Goal: Use online tool/utility: Utilize a website feature to perform a specific function

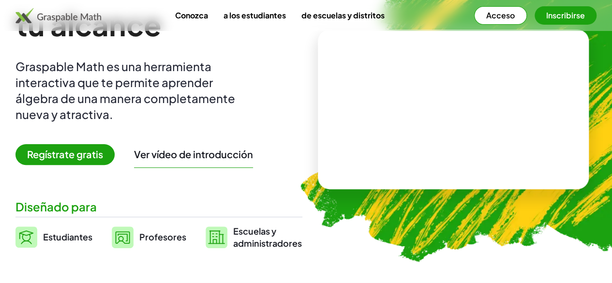
scroll to position [97, 0]
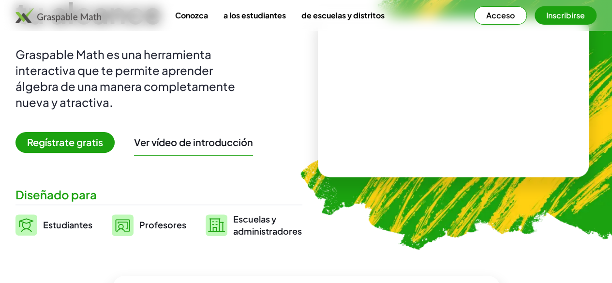
click at [103, 147] on font "Regístrate gratis" at bounding box center [65, 142] width 76 height 12
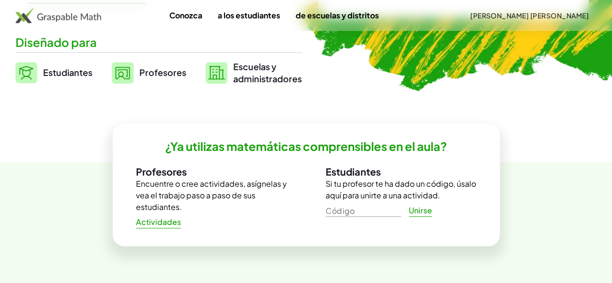
scroll to position [339, 0]
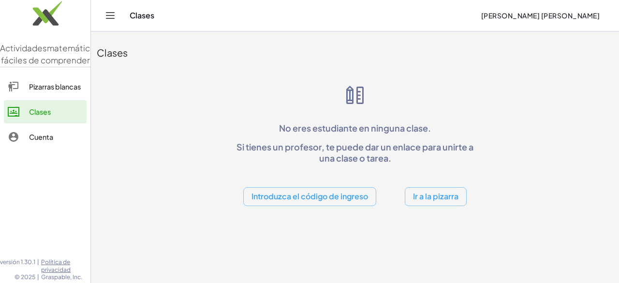
click at [54, 91] on font "Pizarras blancas" at bounding box center [55, 86] width 52 height 9
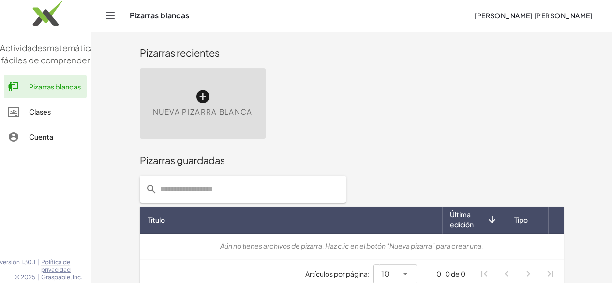
click at [153, 110] on font "Nueva pizarra blanca" at bounding box center [203, 111] width 100 height 9
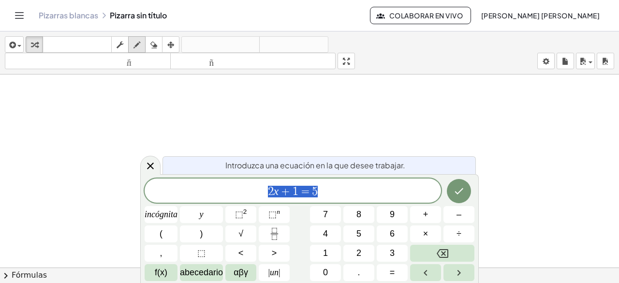
click at [134, 45] on icon "button" at bounding box center [137, 45] width 7 height 12
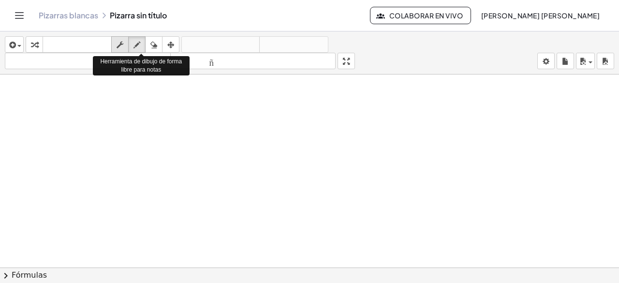
click at [123, 42] on icon "button" at bounding box center [120, 45] width 7 height 12
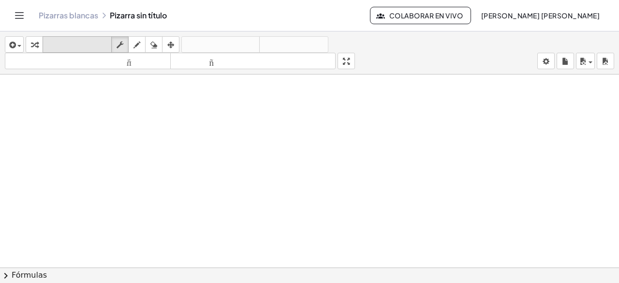
click at [46, 36] on button "teclado teclado" at bounding box center [77, 44] width 69 height 16
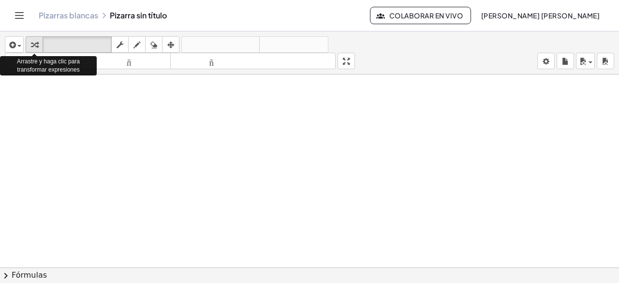
click at [37, 45] on icon "button" at bounding box center [34, 45] width 7 height 12
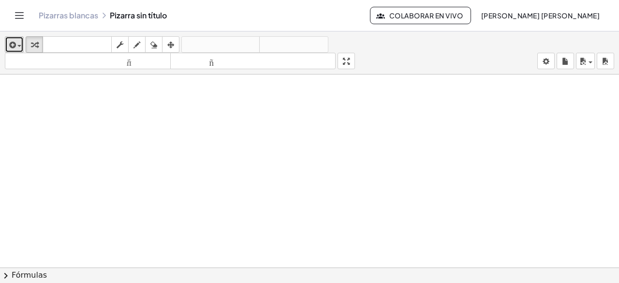
click at [18, 39] on div "button" at bounding box center [14, 45] width 14 height 12
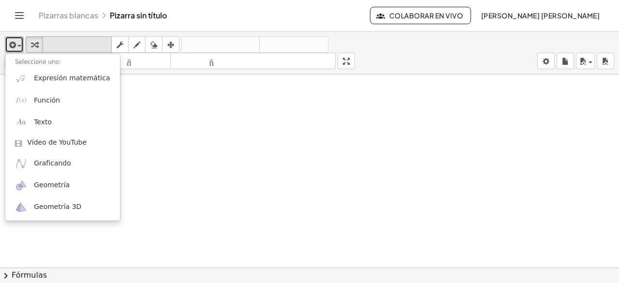
click at [77, 46] on font "teclado" at bounding box center [77, 44] width 64 height 9
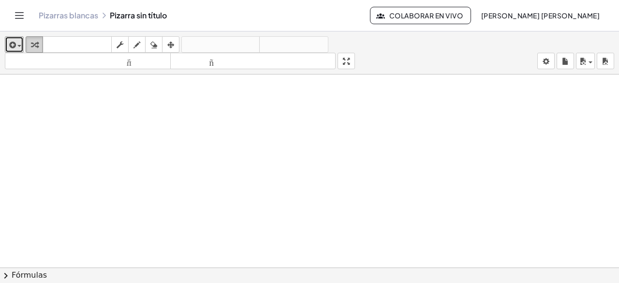
click at [35, 42] on div "button" at bounding box center [34, 45] width 13 height 12
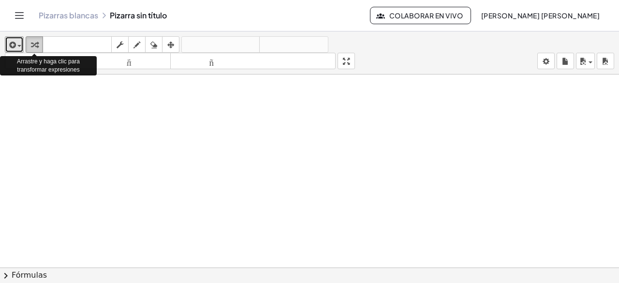
click at [37, 42] on icon "button" at bounding box center [34, 45] width 7 height 12
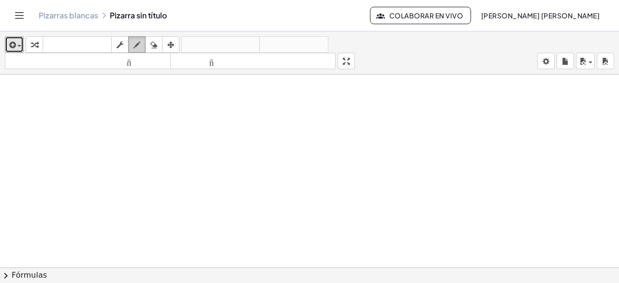
click at [141, 45] on div "button" at bounding box center [137, 45] width 13 height 12
click at [117, 46] on icon "button" at bounding box center [120, 45] width 7 height 12
click at [155, 49] on icon "button" at bounding box center [153, 45] width 7 height 12
click at [169, 43] on icon "button" at bounding box center [170, 45] width 7 height 12
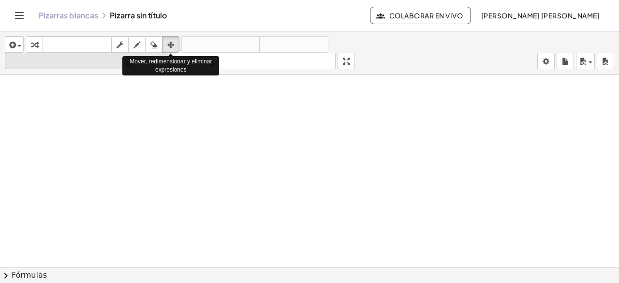
drag, startPoint x: 150, startPoint y: 53, endPoint x: 145, endPoint y: 53, distance: 5.3
click at [145, 54] on div "Mover, redimensionar y eliminar expresiones" at bounding box center [170, 66] width 97 height 24
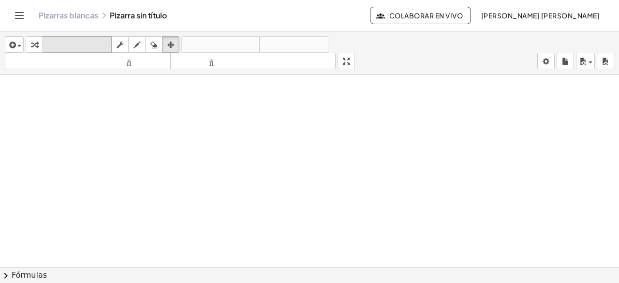
click at [97, 37] on button "teclado teclado" at bounding box center [77, 44] width 69 height 16
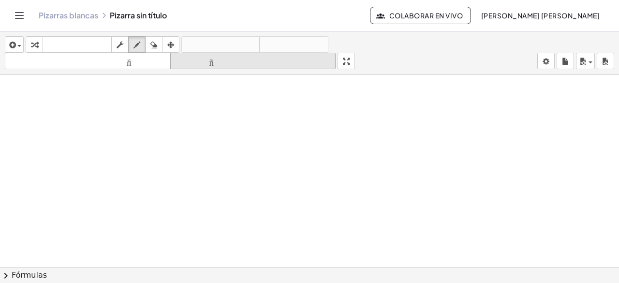
click at [180, 68] on button "tamaño_del_formato más grande" at bounding box center [253, 61] width 166 height 16
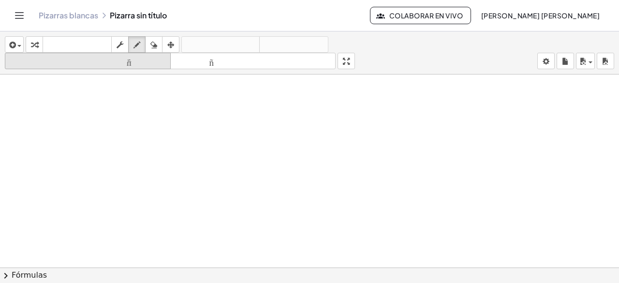
click at [150, 65] on icon "tamaño_del_formato" at bounding box center [87, 62] width 161 height 12
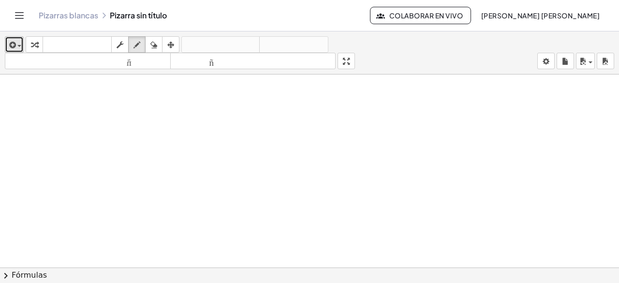
click at [16, 49] on span "button" at bounding box center [17, 46] width 2 height 7
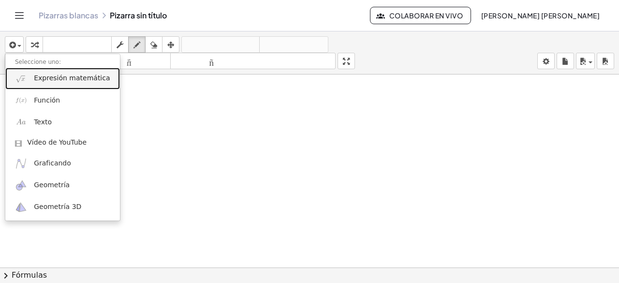
click at [54, 79] on font "Expresión matemática" at bounding box center [72, 78] width 76 height 8
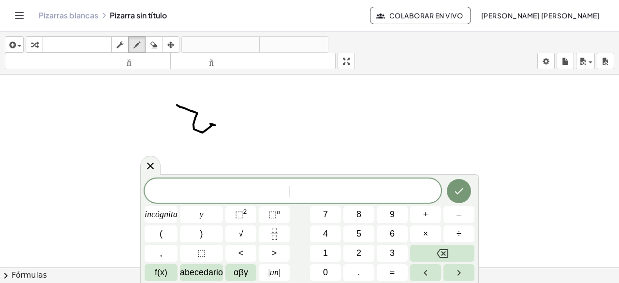
drag, startPoint x: 177, startPoint y: 104, endPoint x: 210, endPoint y: 123, distance: 38.3
click at [210, 123] on div at bounding box center [309, 275] width 619 height 401
drag, startPoint x: 242, startPoint y: 139, endPoint x: 291, endPoint y: 131, distance: 49.5
click at [284, 136] on div at bounding box center [309, 275] width 619 height 401
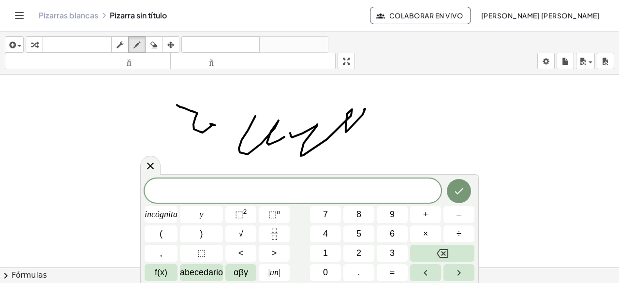
drag, startPoint x: 290, startPoint y: 132, endPoint x: 367, endPoint y: 99, distance: 83.9
click at [360, 115] on div at bounding box center [309, 275] width 619 height 401
click at [383, 106] on div at bounding box center [309, 275] width 619 height 401
drag, startPoint x: 429, startPoint y: 96, endPoint x: 414, endPoint y: 148, distance: 53.9
click at [427, 126] on div at bounding box center [309, 275] width 619 height 401
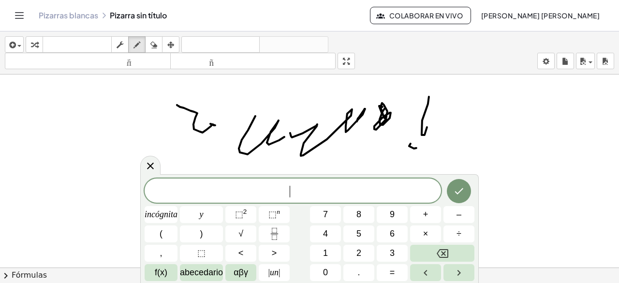
drag, startPoint x: 414, startPoint y: 148, endPoint x: 422, endPoint y: 131, distance: 18.4
click at [422, 131] on div at bounding box center [309, 275] width 619 height 401
drag, startPoint x: 429, startPoint y: 135, endPoint x: 434, endPoint y: 143, distance: 9.7
click at [440, 138] on div at bounding box center [309, 275] width 619 height 401
click at [457, 147] on div at bounding box center [309, 275] width 619 height 401
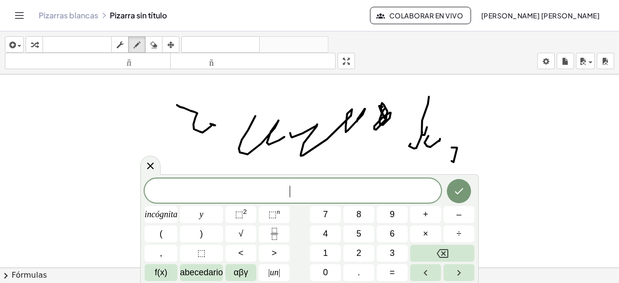
drag, startPoint x: 452, startPoint y: 147, endPoint x: 457, endPoint y: 140, distance: 8.3
click at [451, 147] on div at bounding box center [309, 275] width 619 height 401
click at [435, 149] on div at bounding box center [309, 275] width 619 height 401
drag, startPoint x: 448, startPoint y: 143, endPoint x: 403, endPoint y: 155, distance: 47.1
click at [453, 143] on div at bounding box center [309, 275] width 619 height 401
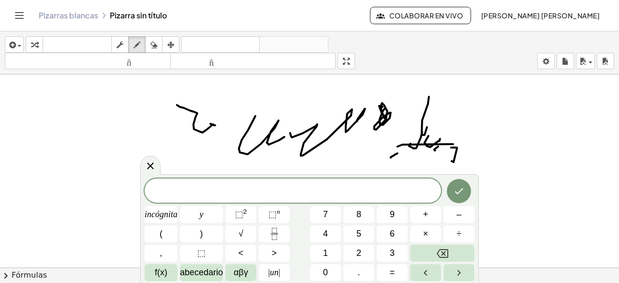
drag, startPoint x: 398, startPoint y: 152, endPoint x: 414, endPoint y: 125, distance: 32.1
click at [410, 134] on div at bounding box center [309, 275] width 619 height 401
drag, startPoint x: 389, startPoint y: 143, endPoint x: 409, endPoint y: 134, distance: 22.1
click at [409, 139] on div at bounding box center [309, 275] width 619 height 401
drag, startPoint x: 427, startPoint y: 134, endPoint x: 455, endPoint y: 142, distance: 29.2
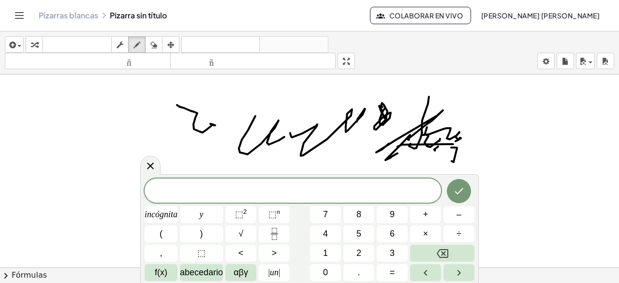
click at [454, 142] on div at bounding box center [309, 275] width 619 height 401
click at [412, 253] on button "Retroceso" at bounding box center [442, 253] width 64 height 17
click at [160, 48] on div "button" at bounding box center [154, 45] width 13 height 12
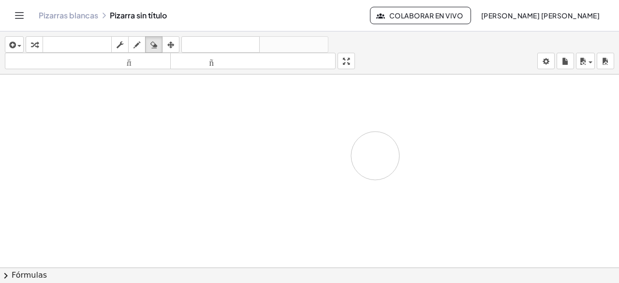
drag, startPoint x: 166, startPoint y: 89, endPoint x: 216, endPoint y: 133, distance: 66.5
click at [343, 159] on div at bounding box center [309, 275] width 619 height 401
click at [137, 45] on icon "button" at bounding box center [137, 45] width 7 height 12
drag, startPoint x: 64, startPoint y: 144, endPoint x: 82, endPoint y: 144, distance: 17.9
click at [16, 101] on div at bounding box center [309, 275] width 619 height 401
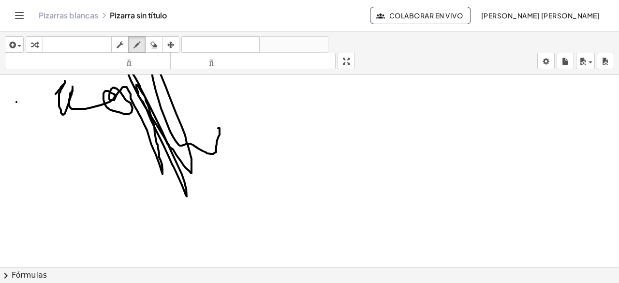
drag, startPoint x: 56, startPoint y: 93, endPoint x: 216, endPoint y: 128, distance: 163.9
click at [216, 128] on div at bounding box center [309, 275] width 619 height 401
drag, startPoint x: 216, startPoint y: 128, endPoint x: 250, endPoint y: 233, distance: 110.3
click at [250, 233] on div at bounding box center [309, 275] width 619 height 401
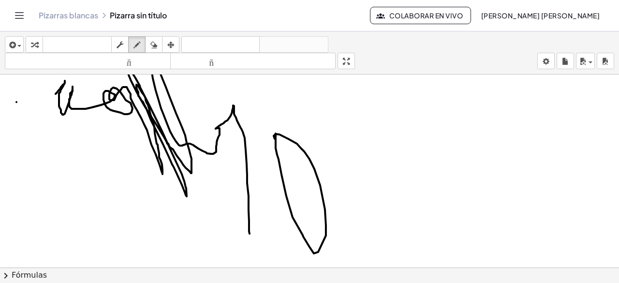
drag, startPoint x: 276, startPoint y: 133, endPoint x: 280, endPoint y: 146, distance: 13.6
click at [280, 146] on div at bounding box center [309, 275] width 619 height 401
click at [155, 46] on icon "button" at bounding box center [153, 45] width 7 height 12
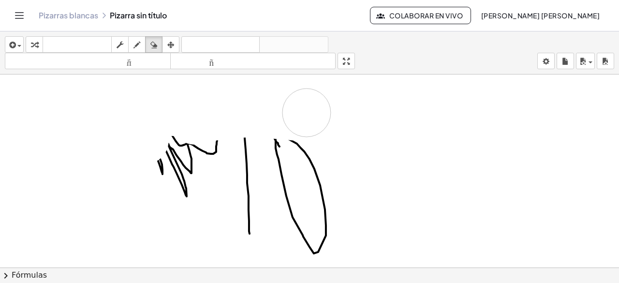
drag, startPoint x: 40, startPoint y: 93, endPoint x: 267, endPoint y: 133, distance: 230.3
click at [303, 138] on div at bounding box center [309, 275] width 619 height 401
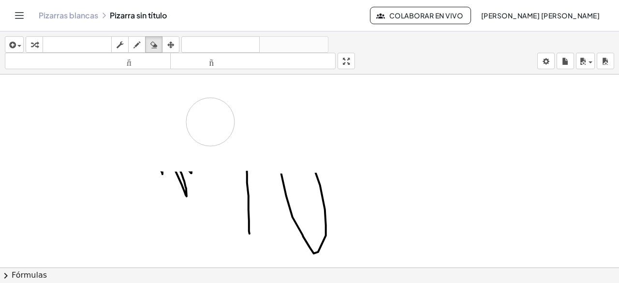
drag, startPoint x: 202, startPoint y: 138, endPoint x: 251, endPoint y: 127, distance: 49.5
click at [255, 127] on div at bounding box center [309, 275] width 619 height 401
drag, startPoint x: 229, startPoint y: 140, endPoint x: 209, endPoint y: 156, distance: 25.1
click at [209, 156] on div at bounding box center [309, 275] width 619 height 401
drag, startPoint x: 216, startPoint y: 148, endPoint x: 202, endPoint y: 159, distance: 17.5
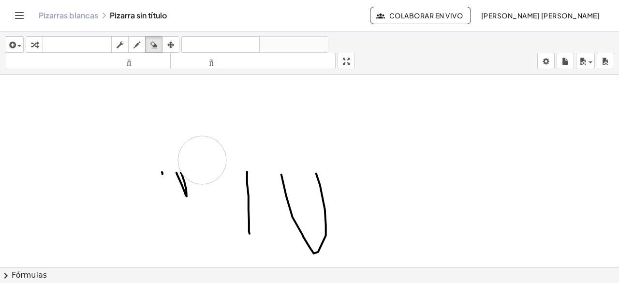
click at [202, 159] on div at bounding box center [309, 275] width 619 height 401
drag, startPoint x: 202, startPoint y: 159, endPoint x: 200, endPoint y: 164, distance: 5.2
click at [200, 164] on div at bounding box center [309, 275] width 619 height 401
click at [189, 180] on div at bounding box center [309, 275] width 619 height 401
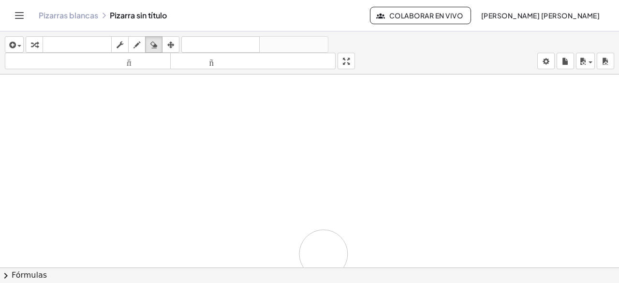
drag, startPoint x: 120, startPoint y: 178, endPoint x: 199, endPoint y: 204, distance: 83.2
click at [237, 215] on div at bounding box center [309, 275] width 619 height 401
click at [16, 45] on span "button" at bounding box center [17, 46] width 2 height 7
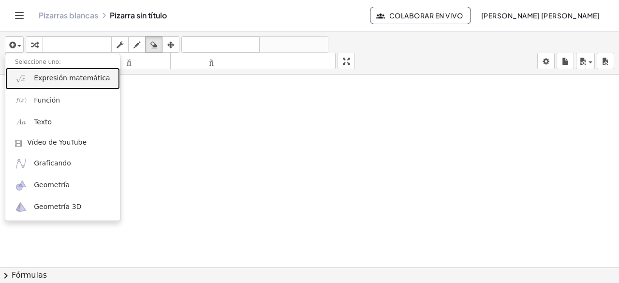
click at [74, 80] on font "Expresión matemática" at bounding box center [72, 78] width 76 height 8
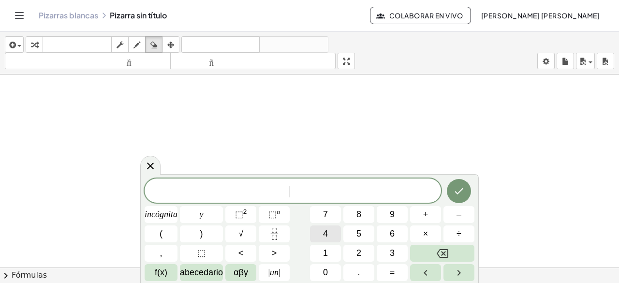
click at [329, 236] on button "4" at bounding box center [325, 233] width 31 height 17
click at [352, 230] on button "5" at bounding box center [358, 233] width 31 height 17
click at [419, 227] on button "×" at bounding box center [425, 233] width 31 height 17
click at [386, 216] on button "9" at bounding box center [392, 214] width 31 height 17
click at [385, 236] on button "6" at bounding box center [392, 233] width 31 height 17
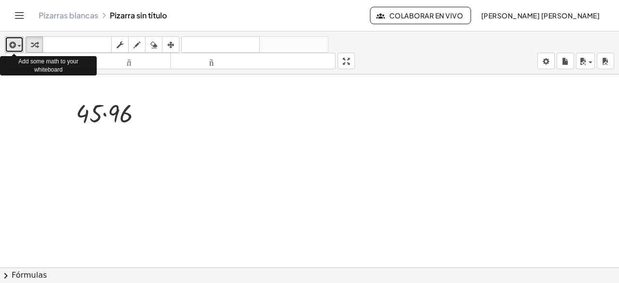
click at [17, 47] on div "button" at bounding box center [14, 45] width 14 height 12
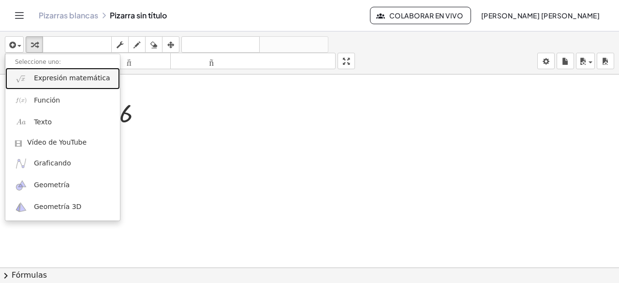
click at [38, 84] on link "Expresión matemática" at bounding box center [62, 79] width 115 height 22
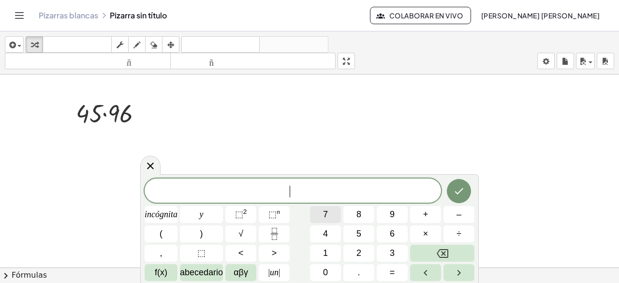
click at [321, 211] on button "7" at bounding box center [325, 214] width 31 height 17
click at [357, 214] on font "8" at bounding box center [359, 214] width 5 height 10
click at [419, 209] on button "+" at bounding box center [425, 214] width 31 height 17
click at [387, 218] on button "9" at bounding box center [392, 214] width 31 height 17
click at [381, 271] on button "=" at bounding box center [392, 272] width 31 height 17
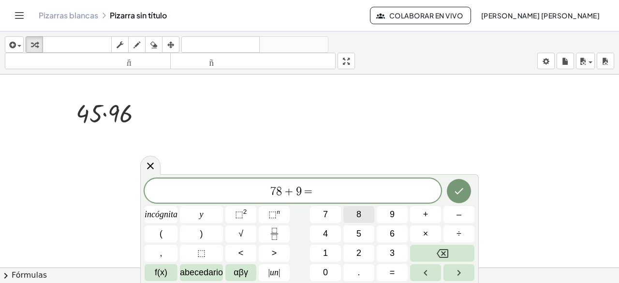
click at [357, 219] on font "8" at bounding box center [359, 214] width 5 height 10
click at [235, 216] on font "⬚" at bounding box center [239, 214] width 8 height 10
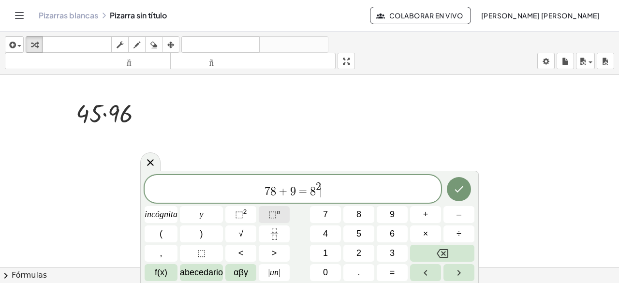
click at [270, 217] on font "⬚" at bounding box center [273, 214] width 8 height 10
click at [332, 219] on button "7" at bounding box center [325, 214] width 31 height 17
click at [285, 215] on button "⬚ n" at bounding box center [274, 214] width 31 height 17
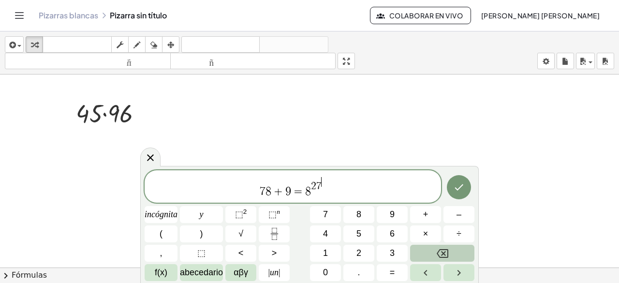
click at [439, 252] on icon "Retroceso" at bounding box center [443, 254] width 12 height 12
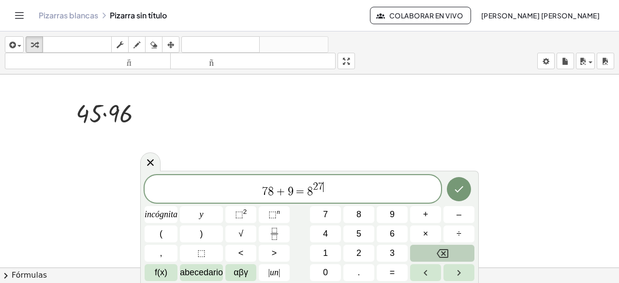
click at [439, 252] on icon "Retroceso" at bounding box center [443, 254] width 12 height 12
click at [205, 259] on button "⬚" at bounding box center [201, 253] width 43 height 17
click at [332, 217] on button "7" at bounding box center [325, 214] width 31 height 17
click at [461, 189] on icon "Hecho" at bounding box center [459, 189] width 9 height 6
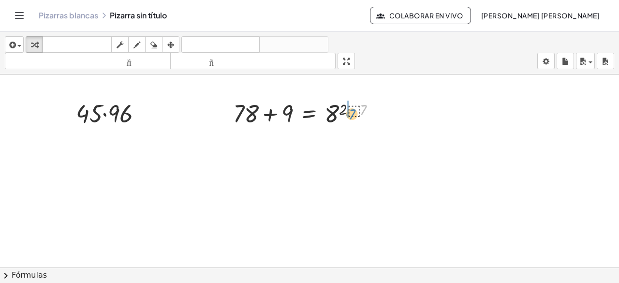
drag, startPoint x: 372, startPoint y: 111, endPoint x: 361, endPoint y: 116, distance: 12.1
click at [361, 116] on div at bounding box center [308, 112] width 160 height 33
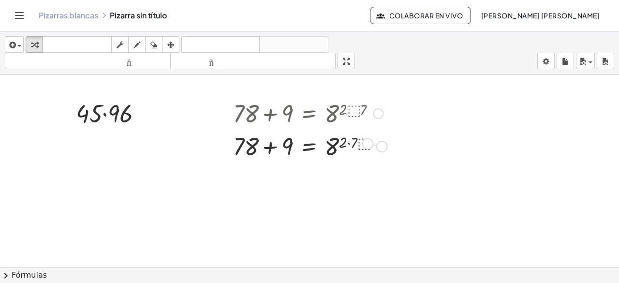
drag, startPoint x: 378, startPoint y: 143, endPoint x: 359, endPoint y: 141, distance: 19.4
click at [309, 147] on div "+ 78 + 9 = 8 ( · 2 · ⬚ · 7 )" at bounding box center [309, 147] width 0 height 0
drag, startPoint x: 378, startPoint y: 108, endPoint x: 351, endPoint y: 105, distance: 27.2
click at [309, 114] on div "+ 78 + 9 = 8 ( · 2 · ⬚ · 7 )" at bounding box center [309, 114] width 0 height 0
drag, startPoint x: 364, startPoint y: 103, endPoint x: 362, endPoint y: 96, distance: 6.9
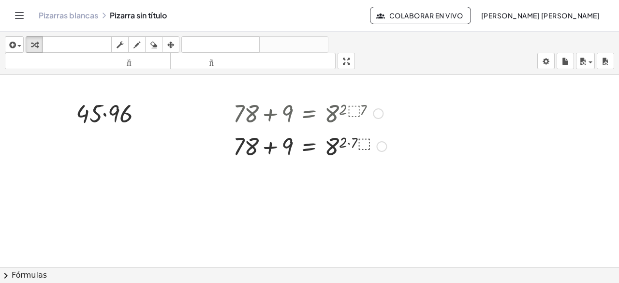
click at [309, 114] on div "+ 78 + 9 = 8 ( · 2 · ⬚ · 7 ) + 78 + 9 = 8 ( · 2 · ⬚ · 7 )" at bounding box center [309, 114] width 0 height 0
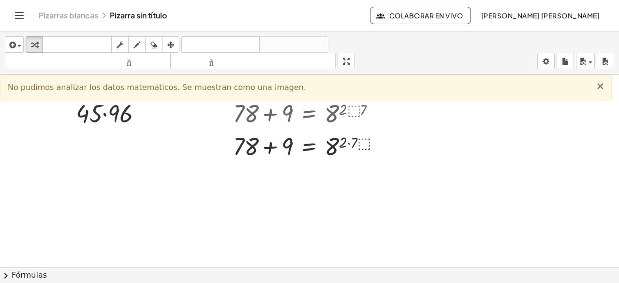
click at [600, 83] on font "×" at bounding box center [600, 86] width 9 height 12
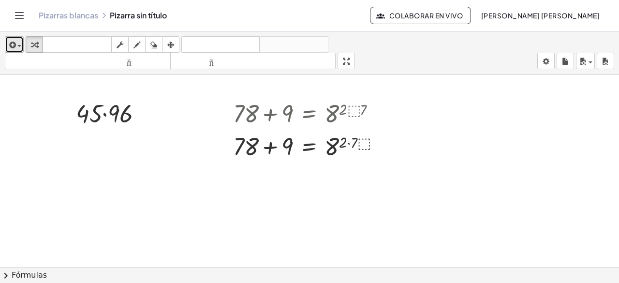
click at [10, 43] on icon "button" at bounding box center [11, 45] width 9 height 12
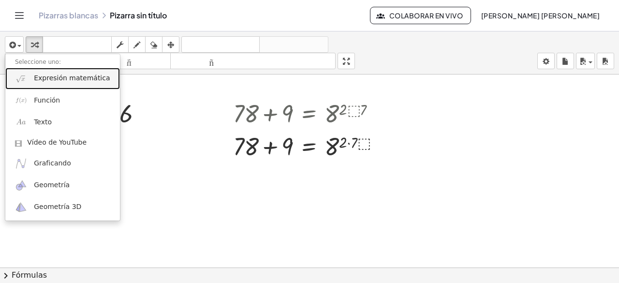
click at [53, 77] on font "Expresión matemática" at bounding box center [72, 78] width 76 height 8
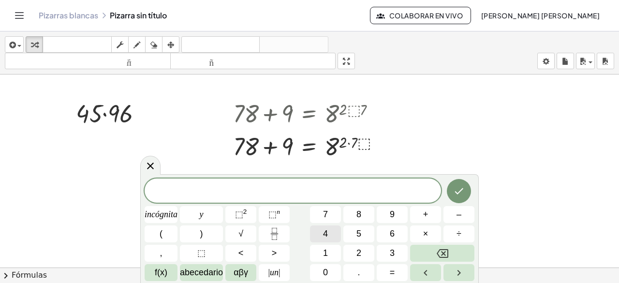
click at [330, 234] on button "4" at bounding box center [325, 233] width 31 height 17
click at [356, 227] on button "5" at bounding box center [358, 233] width 31 height 17
click at [428, 216] on font "+" at bounding box center [425, 214] width 5 height 10
click at [358, 248] on font "2" at bounding box center [359, 253] width 5 height 10
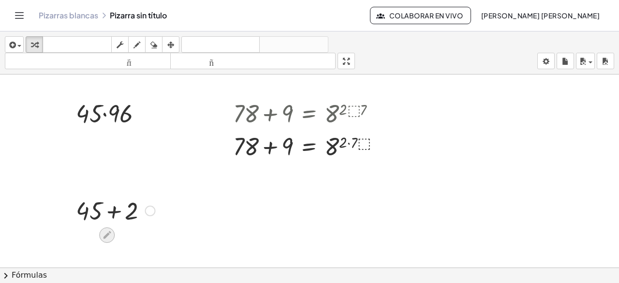
click at [109, 237] on icon at bounding box center [107, 235] width 10 height 10
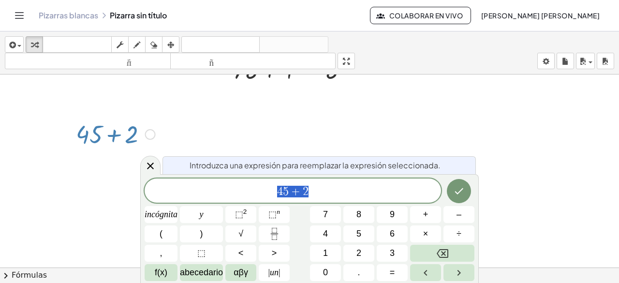
scroll to position [77, 0]
click at [466, 195] on button "Hecho" at bounding box center [459, 191] width 24 height 24
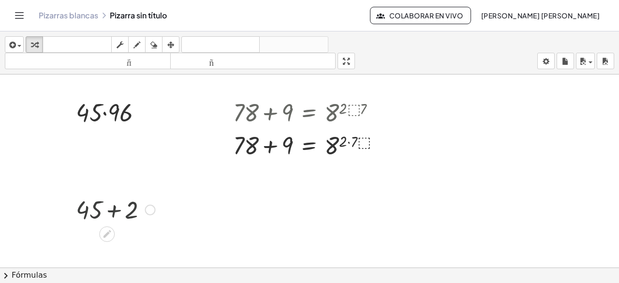
scroll to position [0, 0]
click at [149, 211] on div at bounding box center [150, 211] width 11 height 11
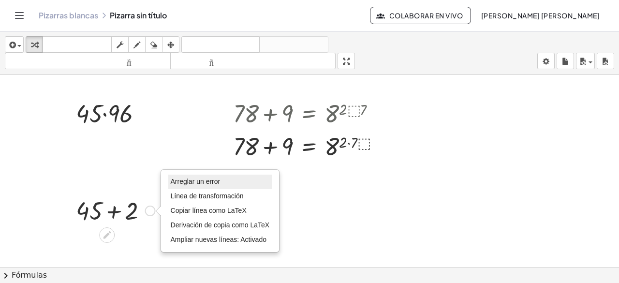
click at [187, 179] on font "Arreglar un error" at bounding box center [196, 182] width 50 height 8
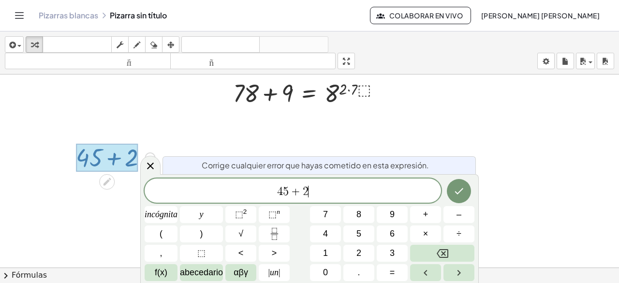
scroll to position [77, 0]
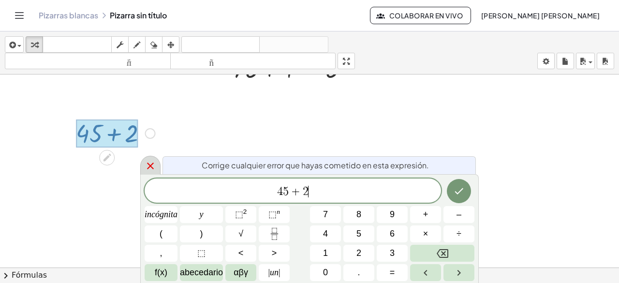
click at [152, 164] on icon at bounding box center [150, 166] width 7 height 7
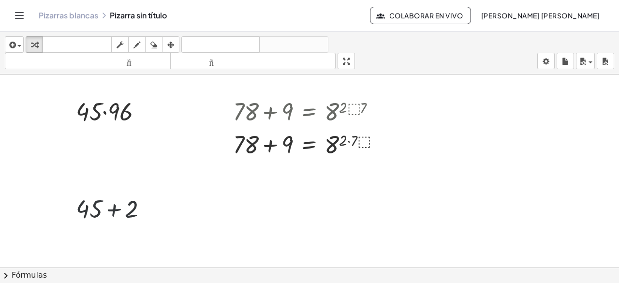
scroll to position [0, 0]
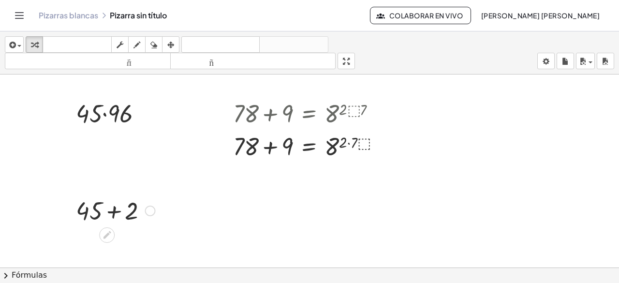
click at [148, 214] on div "Arreglar un error Línea de transformación Copiar línea como LaTeX Derivación de…" at bounding box center [150, 211] width 11 height 11
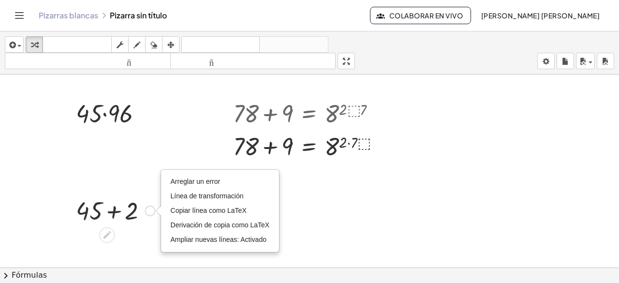
click at [109, 213] on div at bounding box center [115, 210] width 89 height 33
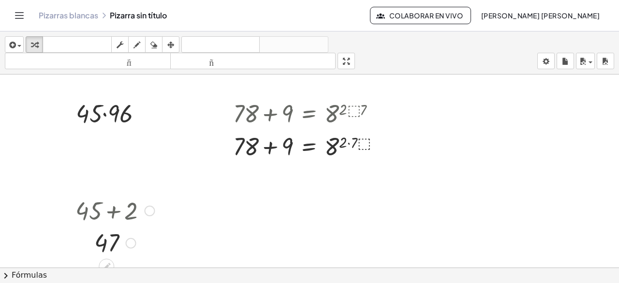
click at [109, 213] on div at bounding box center [115, 210] width 89 height 33
click at [110, 209] on div at bounding box center [115, 210] width 89 height 33
click at [107, 245] on div at bounding box center [115, 242] width 89 height 32
click at [9, 37] on button "insertar" at bounding box center [14, 44] width 19 height 16
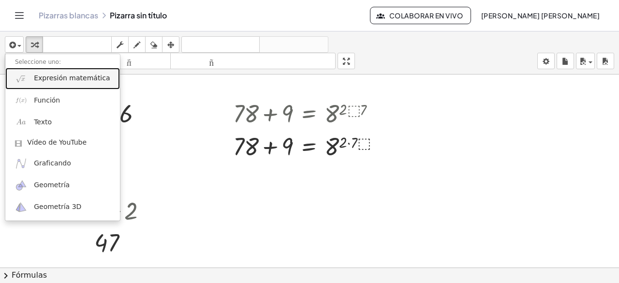
click at [21, 68] on link "Expresión matemática" at bounding box center [62, 79] width 115 height 22
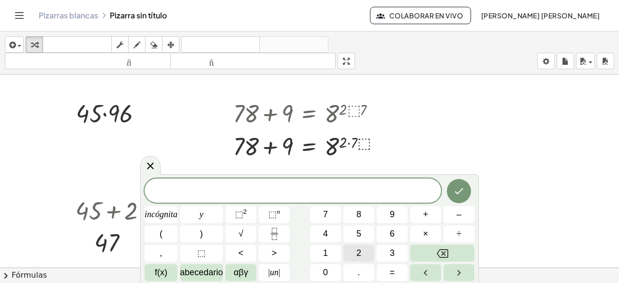
click at [350, 245] on button "2" at bounding box center [358, 253] width 31 height 17
click at [263, 213] on button "⬚ n" at bounding box center [274, 214] width 31 height 17
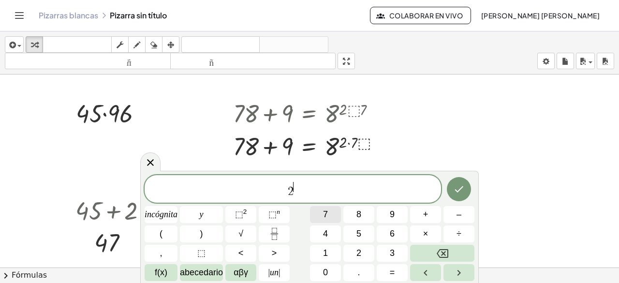
click at [321, 217] on button "7" at bounding box center [325, 214] width 31 height 17
click at [455, 184] on icon "Hecho" at bounding box center [459, 189] width 12 height 12
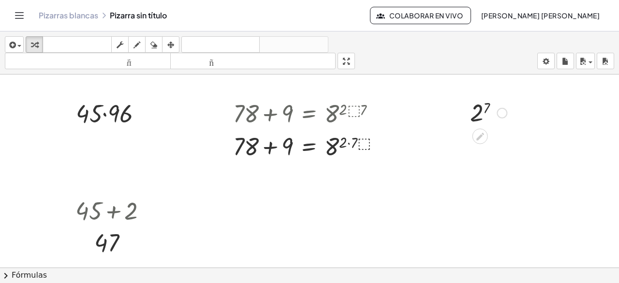
click at [479, 123] on div at bounding box center [488, 112] width 46 height 32
click at [479, 122] on div at bounding box center [489, 112] width 63 height 32
click at [489, 140] on div at bounding box center [489, 144] width 63 height 32
click at [290, 152] on div at bounding box center [309, 145] width 163 height 33
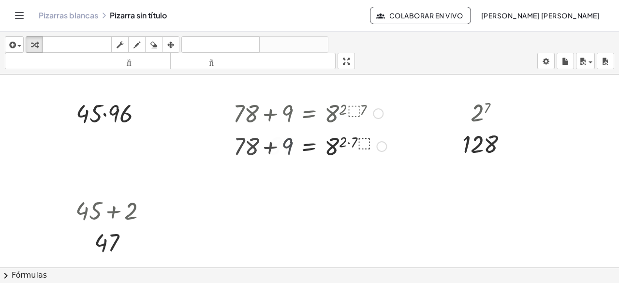
click at [290, 152] on div at bounding box center [309, 146] width 163 height 32
click at [347, 183] on div at bounding box center [309, 178] width 163 height 32
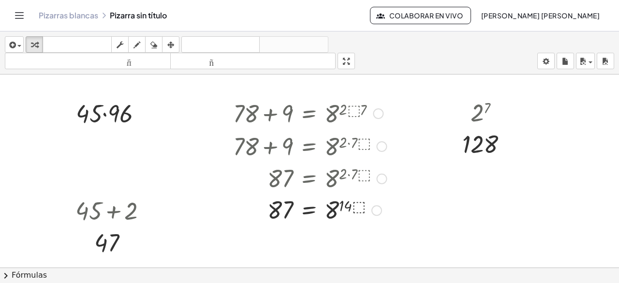
click at [337, 217] on div at bounding box center [309, 210] width 163 height 32
click at [335, 213] on div at bounding box center [309, 210] width 163 height 32
click at [278, 220] on div at bounding box center [309, 210] width 163 height 32
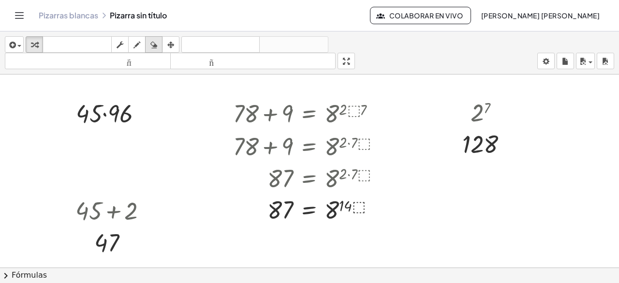
click at [154, 47] on icon "button" at bounding box center [153, 45] width 7 height 12
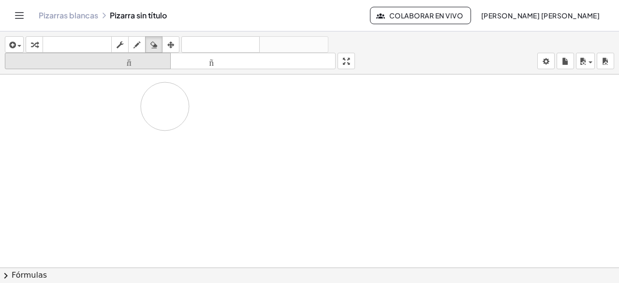
drag, startPoint x: 85, startPoint y: 112, endPoint x: 41, endPoint y: 68, distance: 61.9
click at [46, 80] on div at bounding box center [309, 275] width 619 height 401
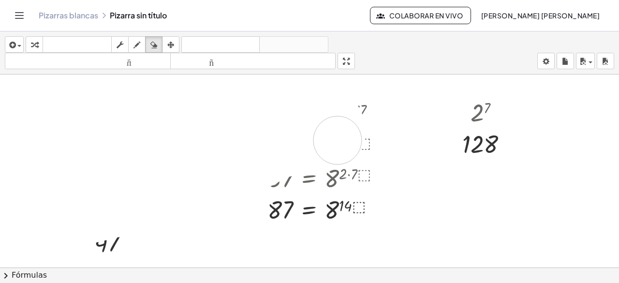
drag, startPoint x: 70, startPoint y: 112, endPoint x: 406, endPoint y: 128, distance: 336.6
click at [382, 135] on div at bounding box center [309, 275] width 619 height 401
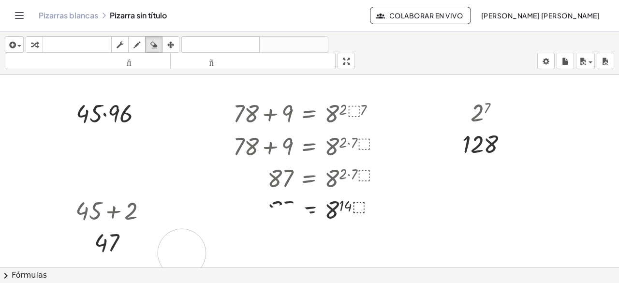
drag, startPoint x: 182, startPoint y: 252, endPoint x: 187, endPoint y: 226, distance: 26.6
click at [180, 239] on div at bounding box center [309, 275] width 619 height 401
drag, startPoint x: 337, startPoint y: 186, endPoint x: 333, endPoint y: 204, distance: 18.2
click at [333, 204] on div at bounding box center [309, 275] width 619 height 401
drag, startPoint x: 343, startPoint y: 199, endPoint x: 329, endPoint y: 215, distance: 21.3
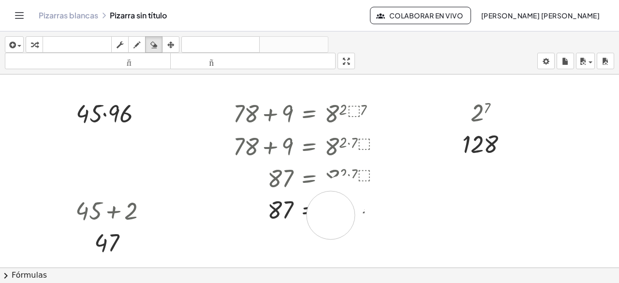
click at [329, 215] on div at bounding box center [309, 275] width 619 height 401
drag, startPoint x: 330, startPoint y: 212, endPoint x: 244, endPoint y: 215, distance: 86.2
click at [244, 215] on div at bounding box center [309, 275] width 619 height 401
click at [376, 125] on div at bounding box center [309, 275] width 619 height 401
click at [159, 41] on div "button" at bounding box center [154, 45] width 13 height 12
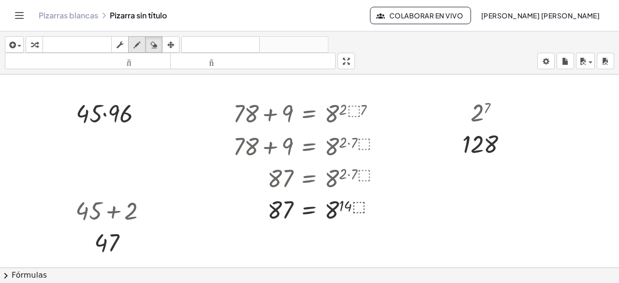
click at [141, 49] on div "button" at bounding box center [137, 45] width 13 height 12
drag, startPoint x: 230, startPoint y: 102, endPoint x: 252, endPoint y: 121, distance: 29.5
click at [258, 124] on div at bounding box center [309, 275] width 619 height 401
click at [127, 46] on button "fregar" at bounding box center [119, 44] width 17 height 16
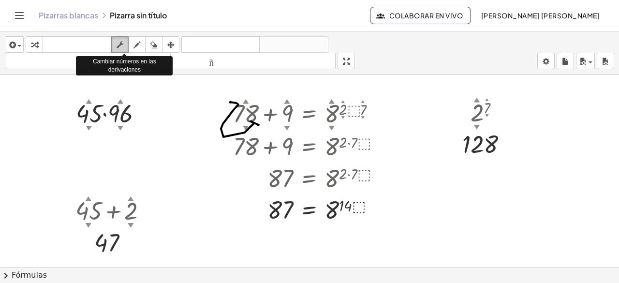
click at [119, 46] on icon "button" at bounding box center [120, 45] width 7 height 12
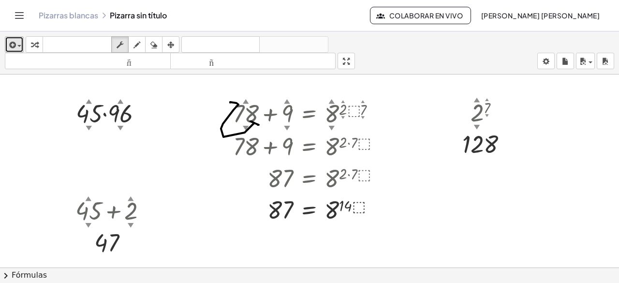
click at [11, 45] on icon "button" at bounding box center [11, 45] width 9 height 12
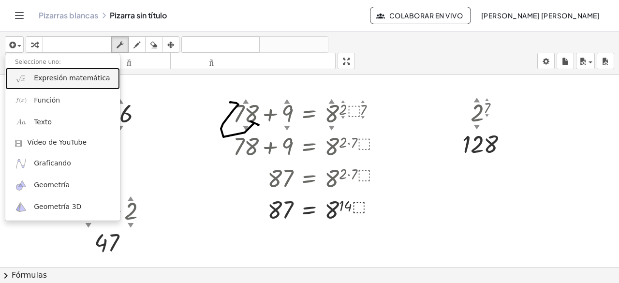
click at [36, 80] on font "Expresión matemática" at bounding box center [72, 78] width 76 height 8
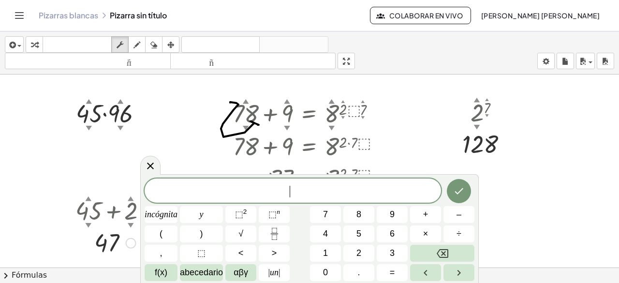
click at [123, 240] on div at bounding box center [115, 242] width 89 height 32
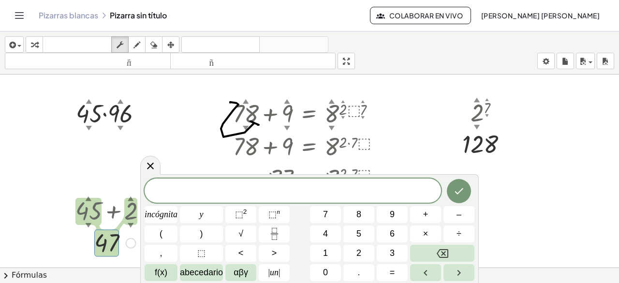
click at [130, 242] on div "Arreglar un error Línea de transformación Copiar línea como LaTeX Derivación de…" at bounding box center [131, 243] width 11 height 11
click at [154, 174] on div at bounding box center [150, 165] width 20 height 19
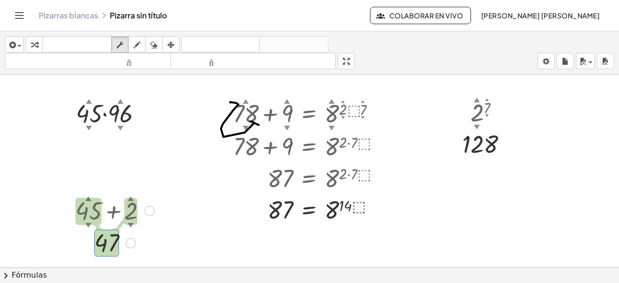
click at [137, 207] on div at bounding box center [115, 210] width 89 height 33
click at [127, 219] on div at bounding box center [115, 210] width 89 height 33
click at [152, 212] on div at bounding box center [150, 211] width 11 height 11
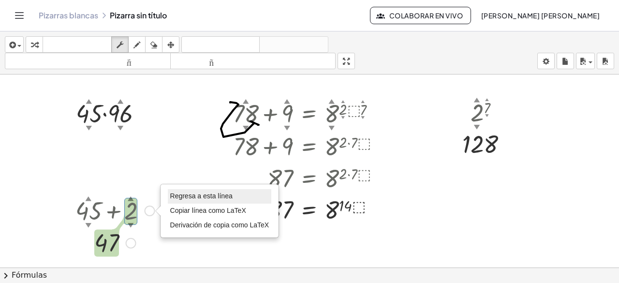
click at [197, 198] on font "Regresa a esta línea" at bounding box center [201, 196] width 62 height 8
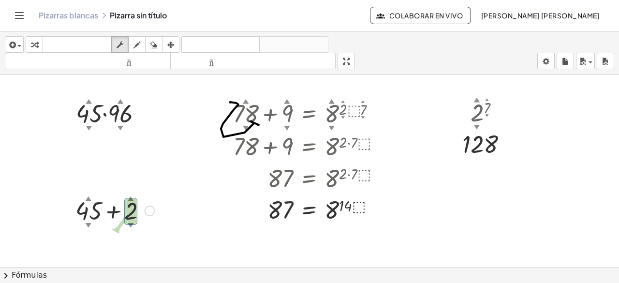
click at [148, 214] on div "Regresa a esta línea Copiar línea como LaTeX Derivación de copia como LaTeX" at bounding box center [150, 211] width 11 height 11
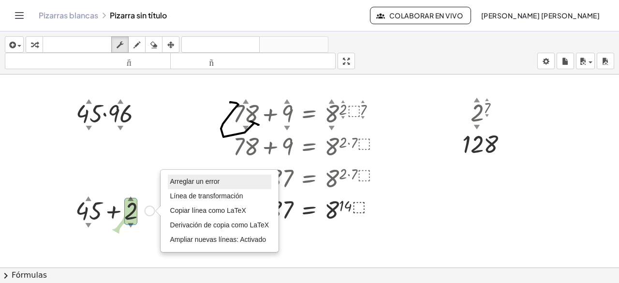
click at [191, 181] on font "Arreglar un error" at bounding box center [195, 182] width 50 height 8
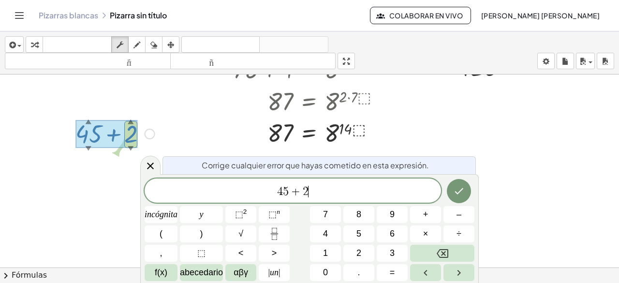
scroll to position [77, 0]
drag, startPoint x: 358, startPoint y: 187, endPoint x: 169, endPoint y: 179, distance: 189.3
click at [169, 179] on div "**** 4 5 + 2" at bounding box center [293, 191] width 297 height 24
click at [455, 192] on icon "Hecho" at bounding box center [459, 191] width 12 height 12
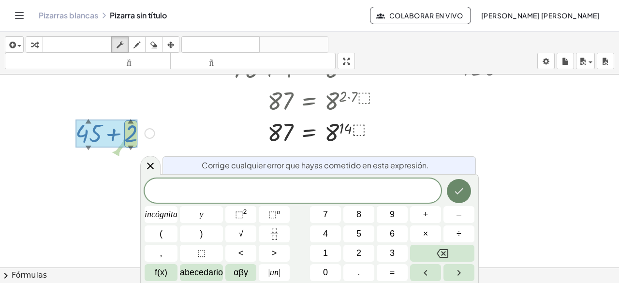
click at [455, 192] on icon "Hecho" at bounding box center [459, 191] width 12 height 12
click at [149, 166] on icon at bounding box center [150, 166] width 7 height 7
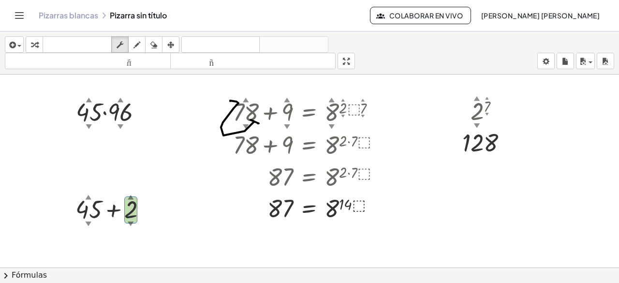
scroll to position [0, 0]
